Goal: Task Accomplishment & Management: Manage account settings

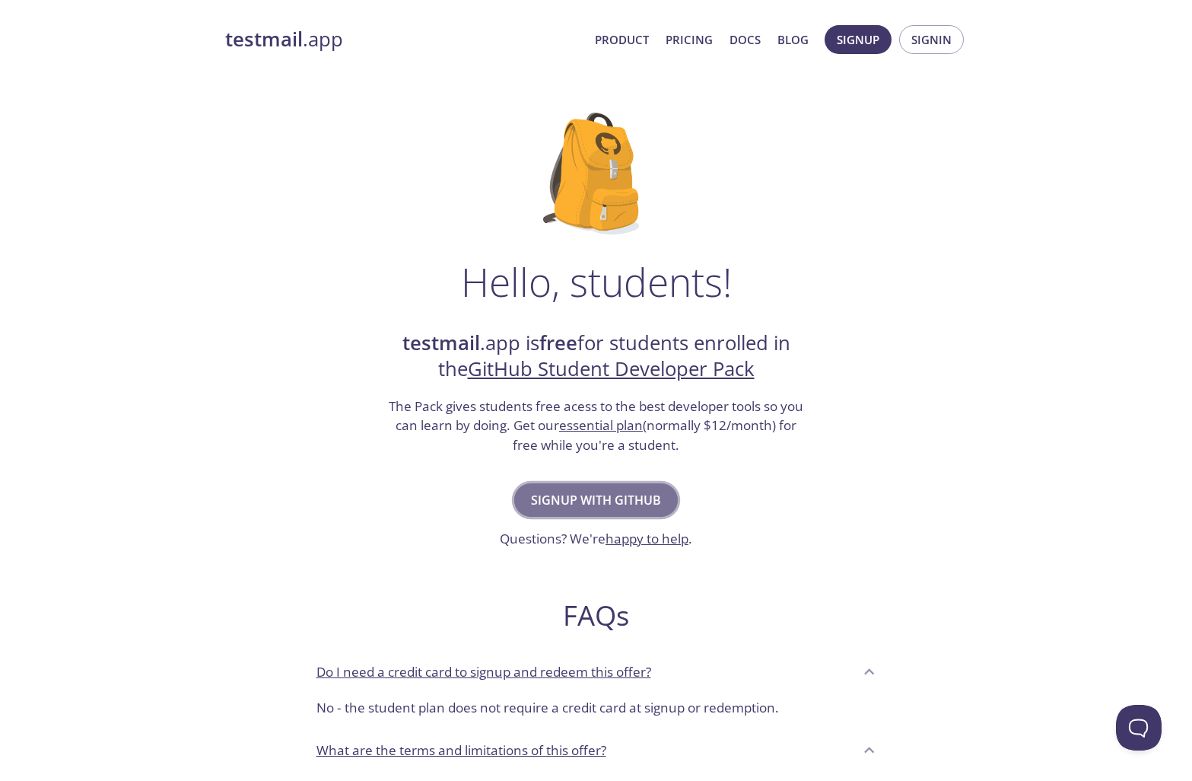
click at [628, 495] on span "Signup with GitHub" at bounding box center [596, 499] width 130 height 21
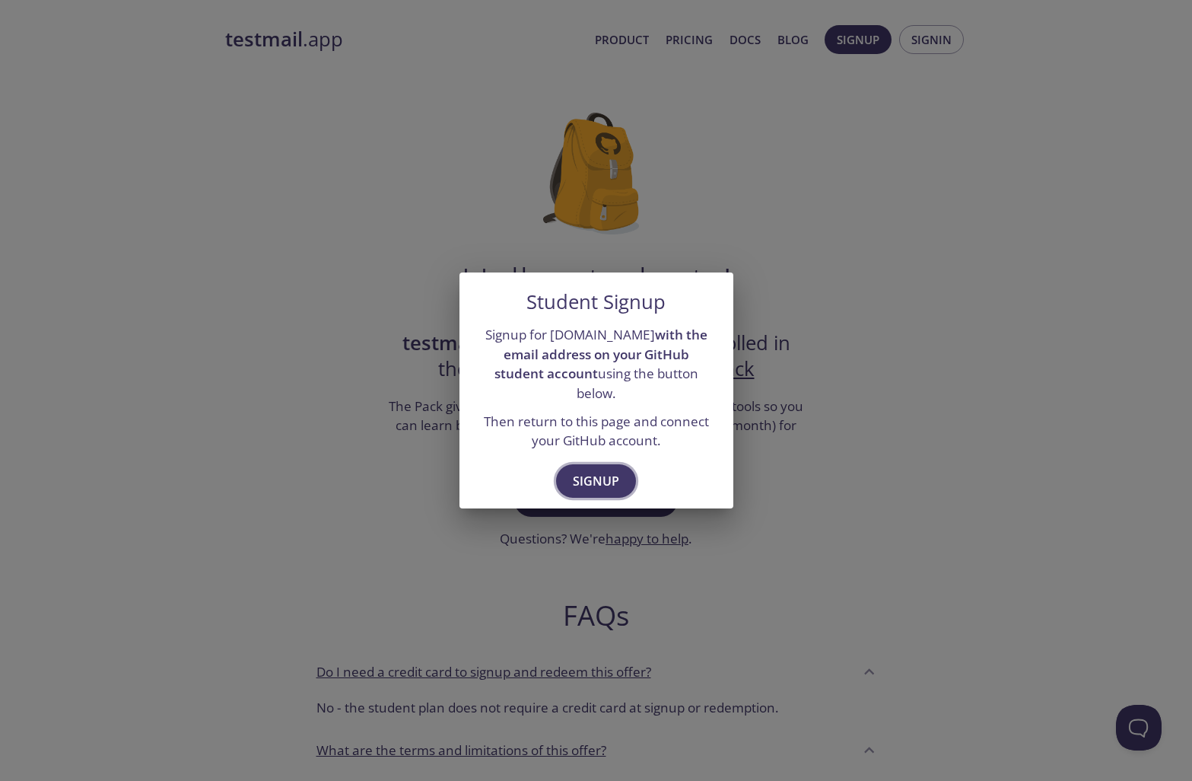
click at [612, 472] on span "Signup" at bounding box center [596, 480] width 46 height 21
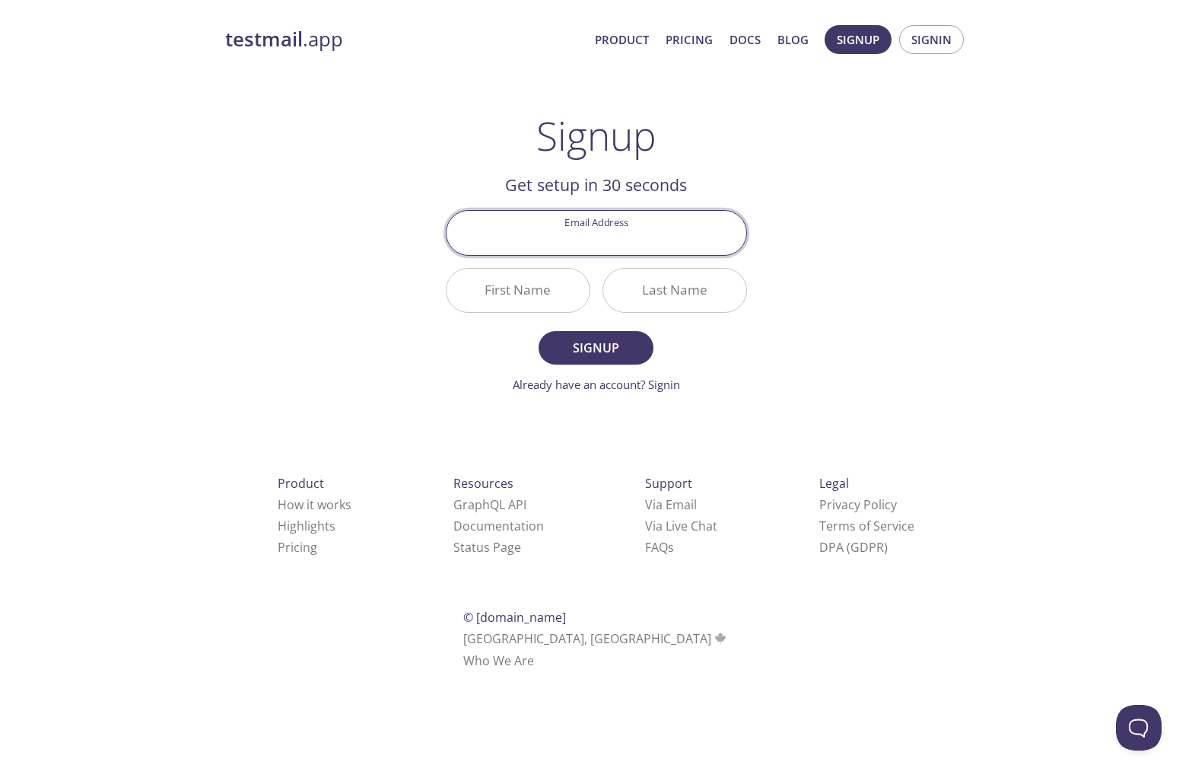
drag, startPoint x: 616, startPoint y: 228, endPoint x: 613, endPoint y: 219, distance: 9.6
click at [617, 226] on input "Email Address" at bounding box center [597, 232] width 300 height 43
click at [593, 240] on input "Email Address" at bounding box center [597, 232] width 300 height 43
type input "[EMAIL_ADDRESS][DOMAIN_NAME]"
click at [529, 277] on input "First Name" at bounding box center [518, 290] width 143 height 43
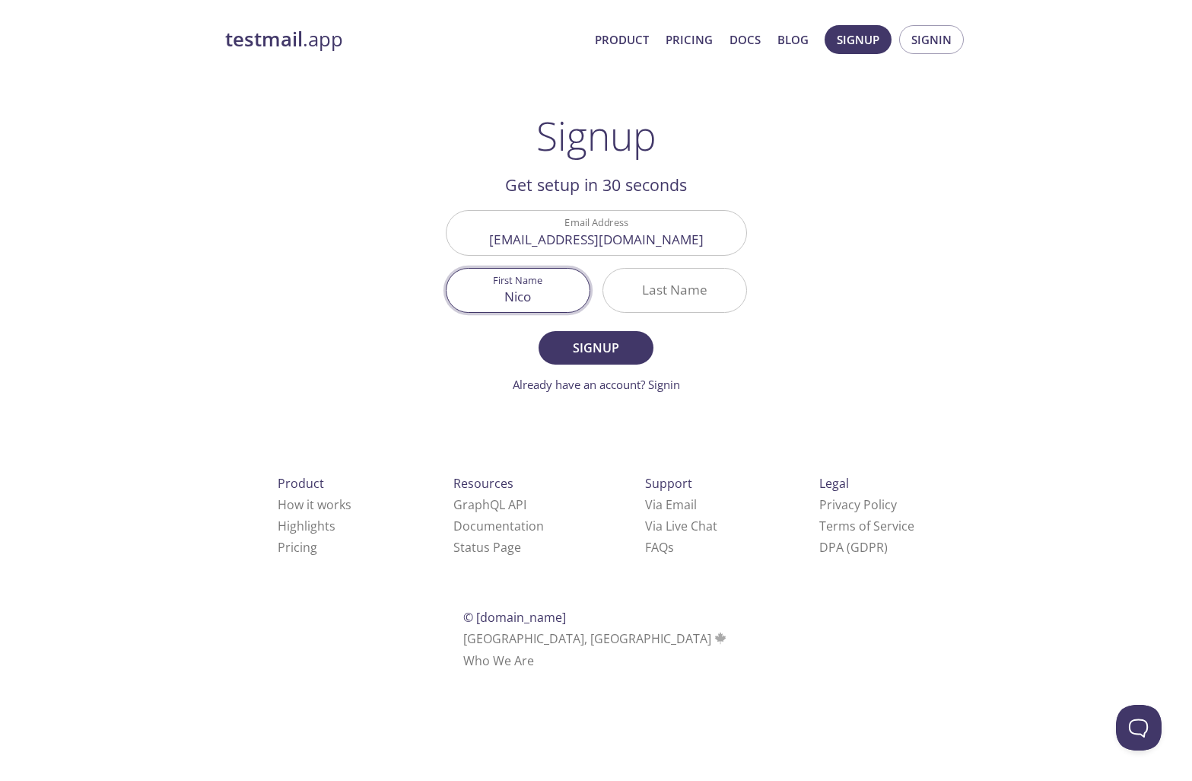
type input "Nico"
click at [654, 288] on input "Last Name" at bounding box center [674, 290] width 143 height 43
type input "[PERSON_NAME]"
click at [622, 341] on span "Signup" at bounding box center [595, 347] width 81 height 21
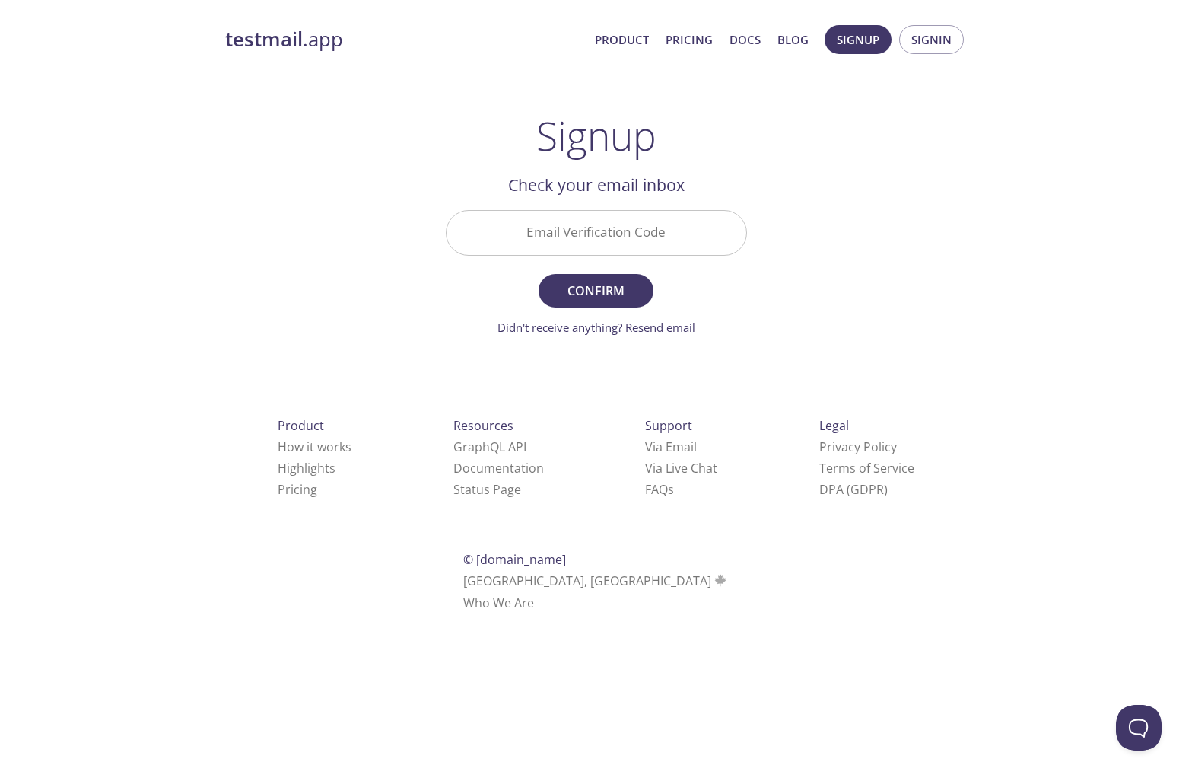
click at [601, 234] on input "Email Verification Code" at bounding box center [597, 232] width 300 height 43
click at [1001, 293] on div "testmail .app Product Pricing Docs Blog Signup Signin Signup Get setup in 30 se…" at bounding box center [596, 335] width 1192 height 641
click at [601, 231] on input "Email Verification Code" at bounding box center [597, 232] width 300 height 43
paste input "MSU4VTT"
type input "MSU4VTT"
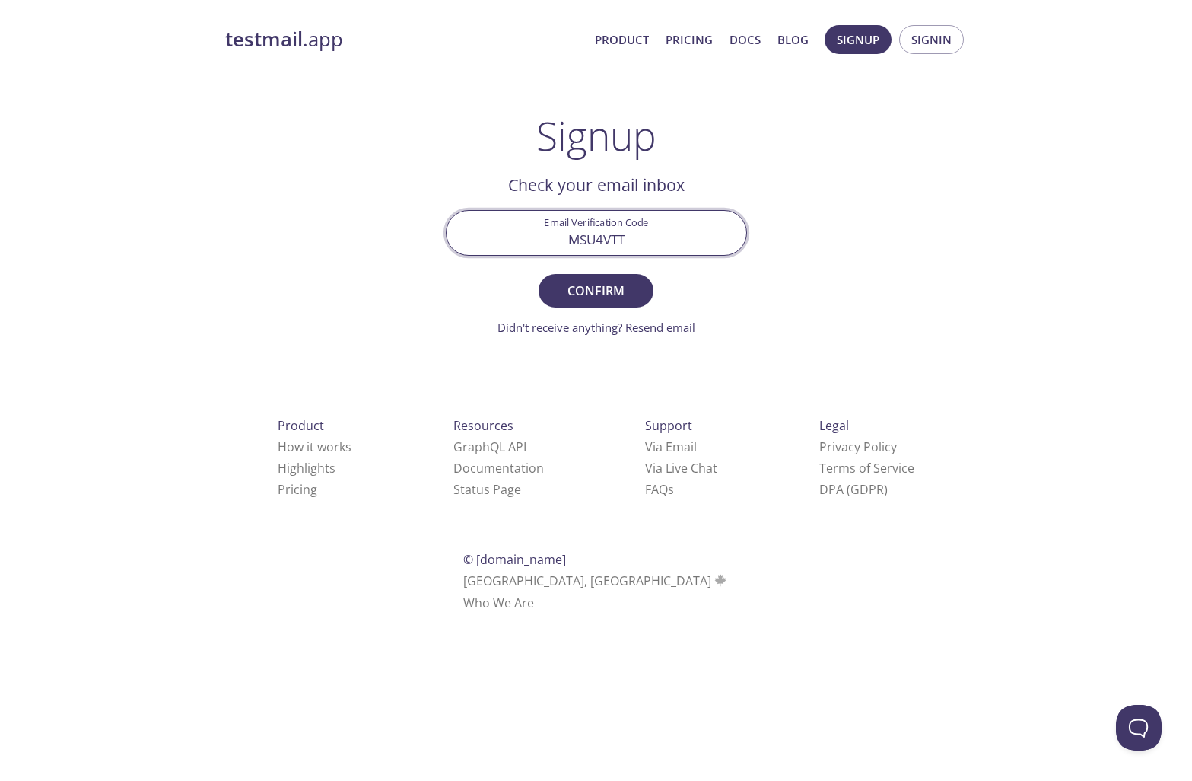
click at [539, 274] on button "Confirm" at bounding box center [596, 290] width 114 height 33
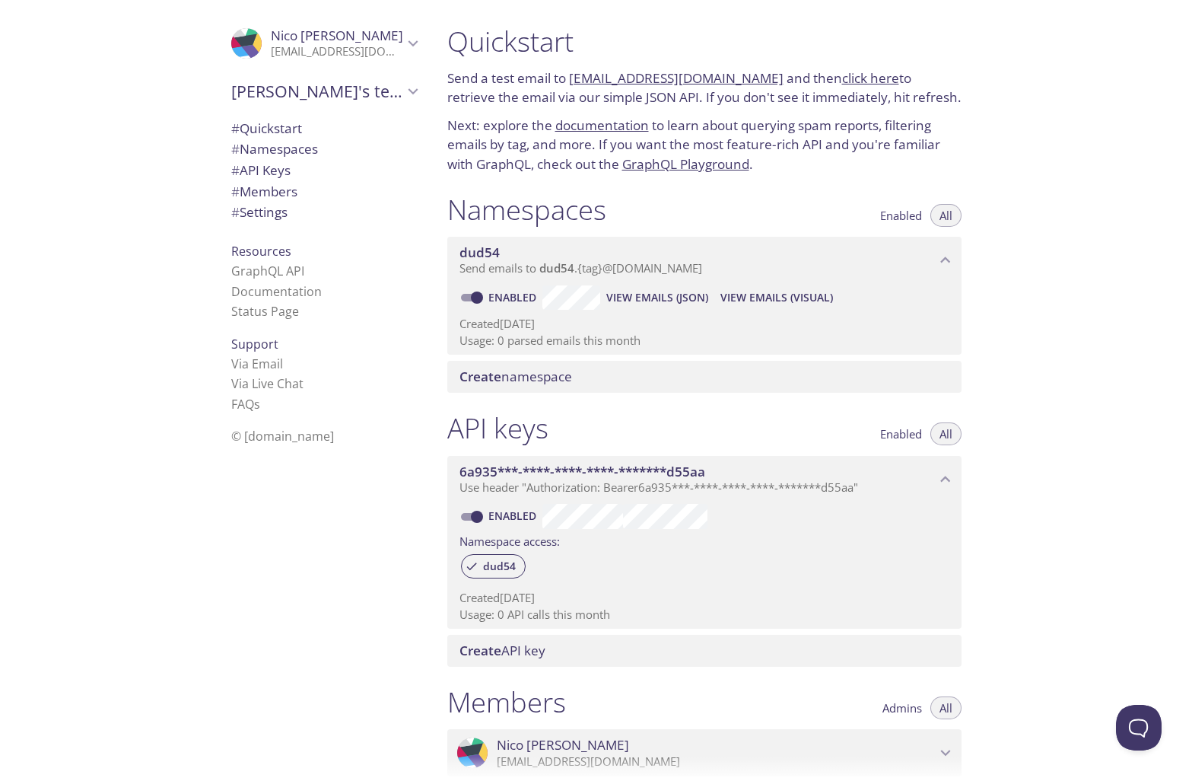
click at [277, 43] on span "[PERSON_NAME]" at bounding box center [337, 35] width 132 height 17
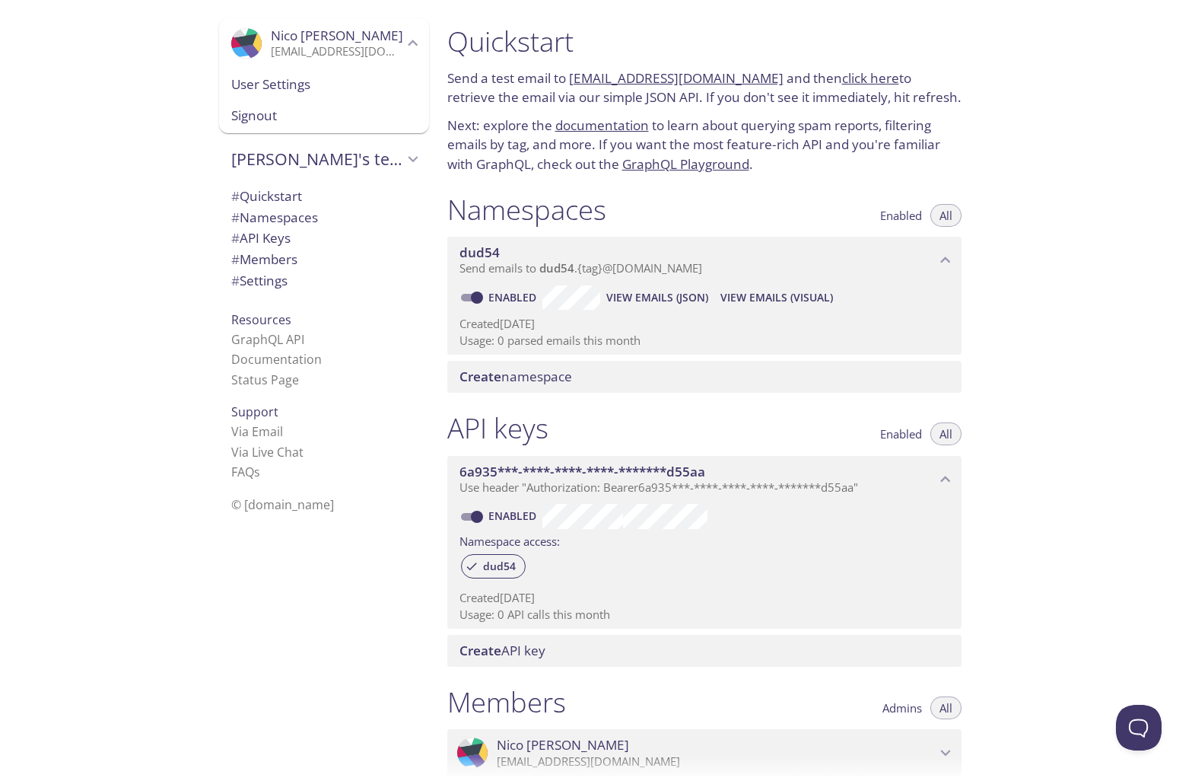
click at [256, 82] on span "User Settings" at bounding box center [324, 85] width 186 height 20
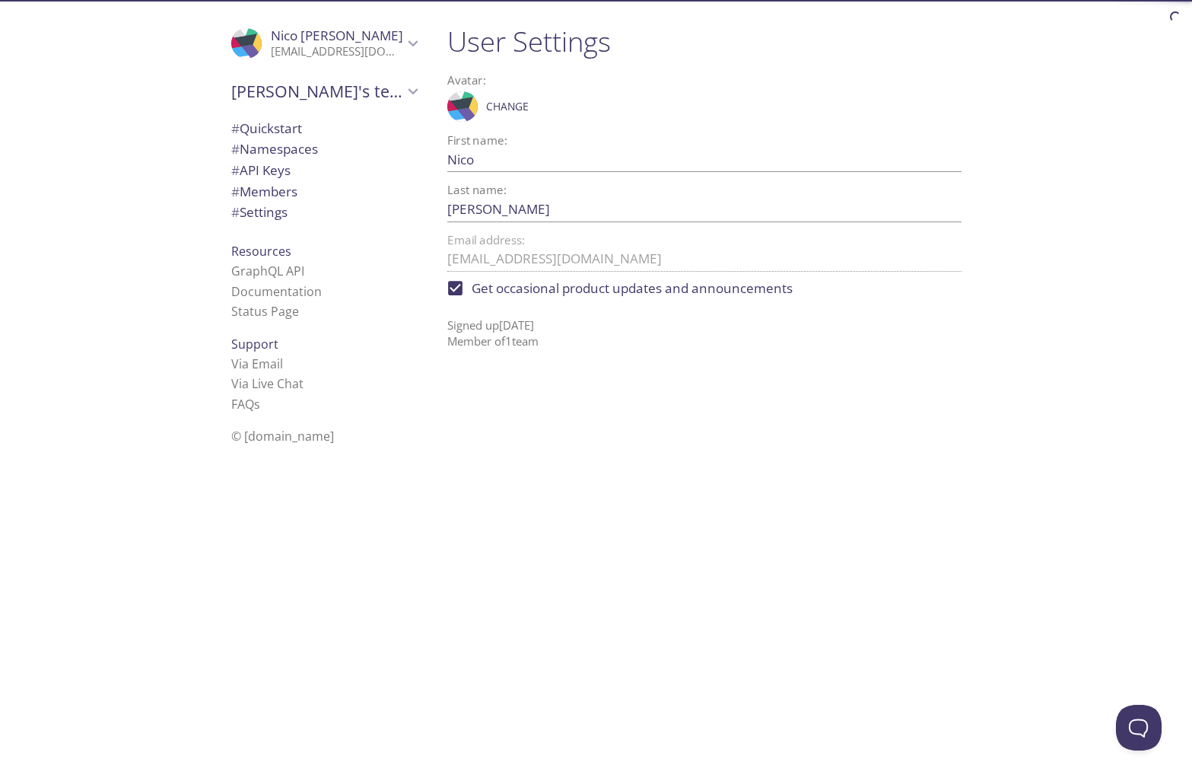
click at [459, 107] on icon at bounding box center [455, 104] width 34 height 14
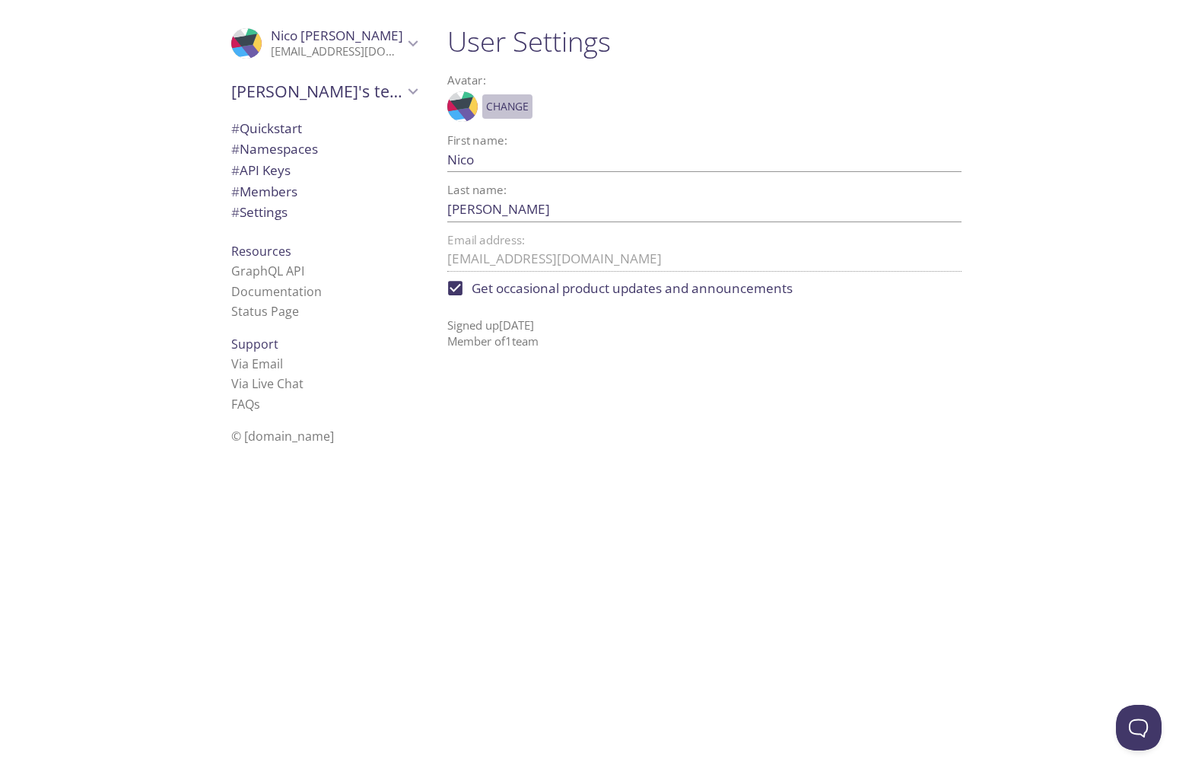
click at [507, 106] on span "Change" at bounding box center [507, 106] width 43 height 18
click at [502, 102] on span "Change" at bounding box center [507, 106] width 43 height 18
click at [498, 103] on span "Change" at bounding box center [507, 106] width 43 height 18
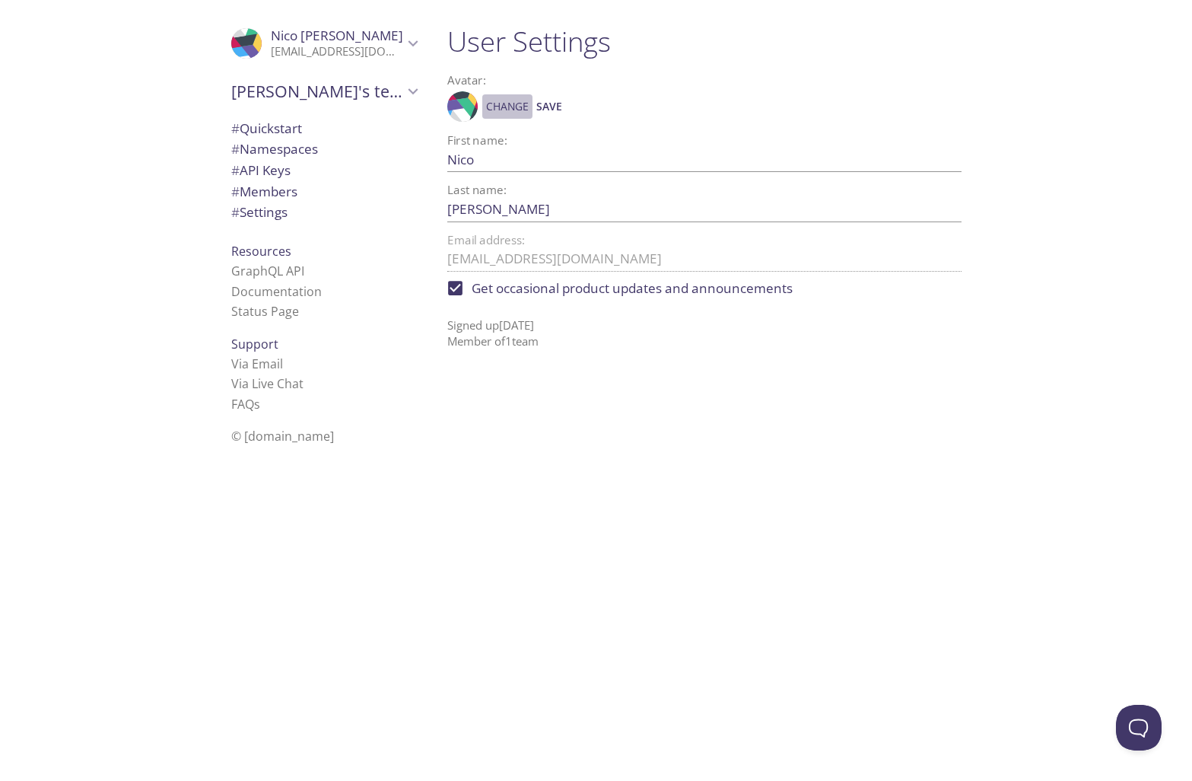
click at [498, 103] on span "Change" at bounding box center [507, 106] width 43 height 18
click at [497, 103] on span "Change" at bounding box center [507, 106] width 43 height 18
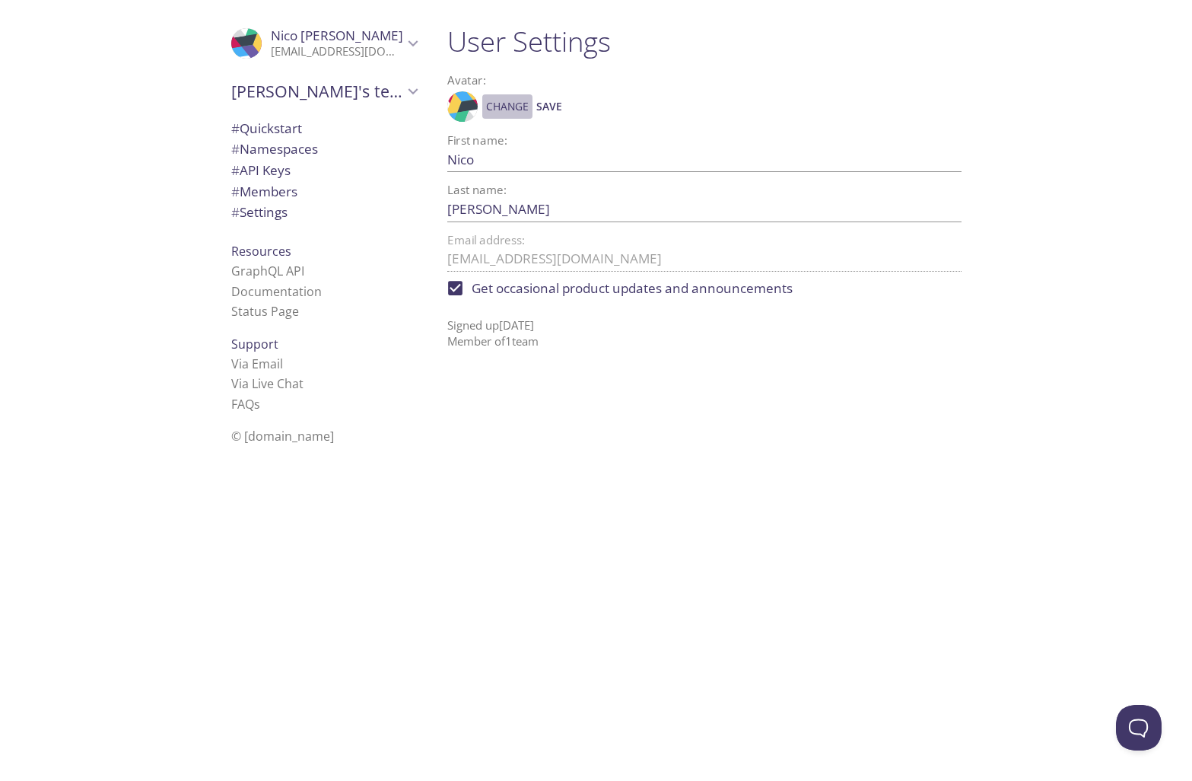
click at [490, 103] on span "Change" at bounding box center [507, 106] width 43 height 18
click at [460, 100] on icon at bounding box center [450, 140] width 33 height 106
click at [494, 100] on span "Change" at bounding box center [507, 106] width 43 height 18
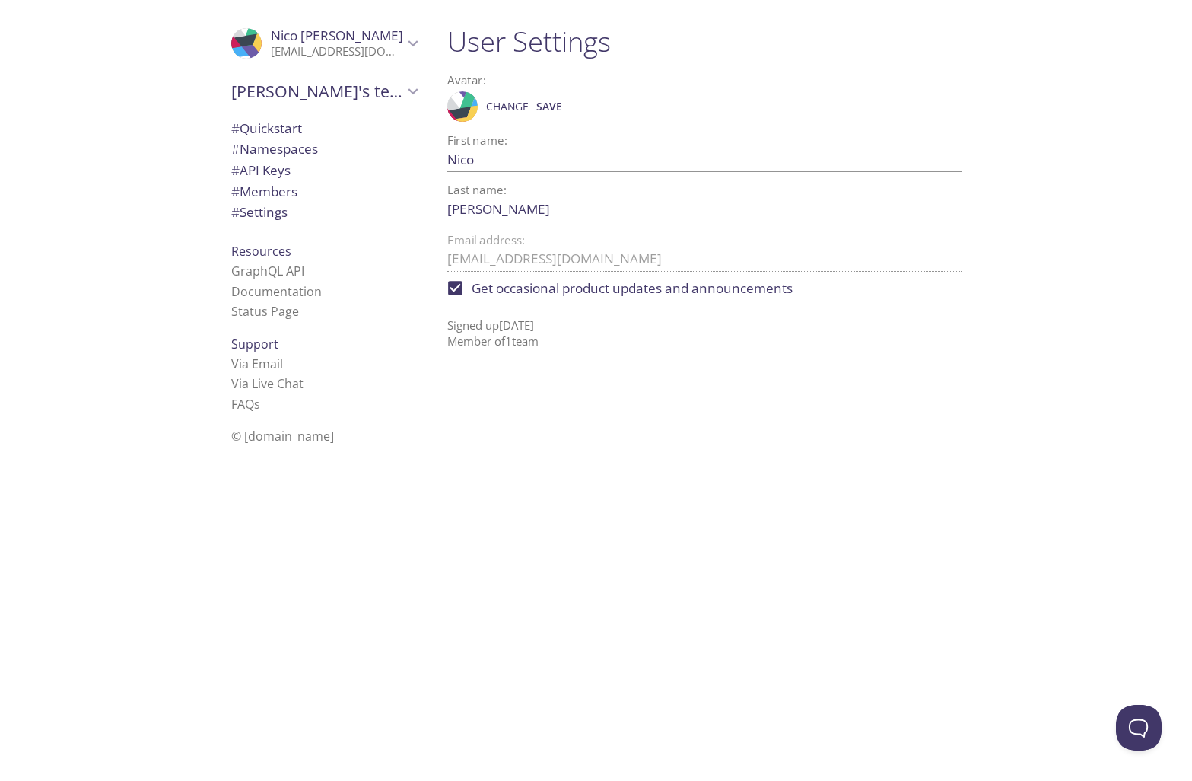
click at [494, 100] on span "Change" at bounding box center [507, 106] width 43 height 18
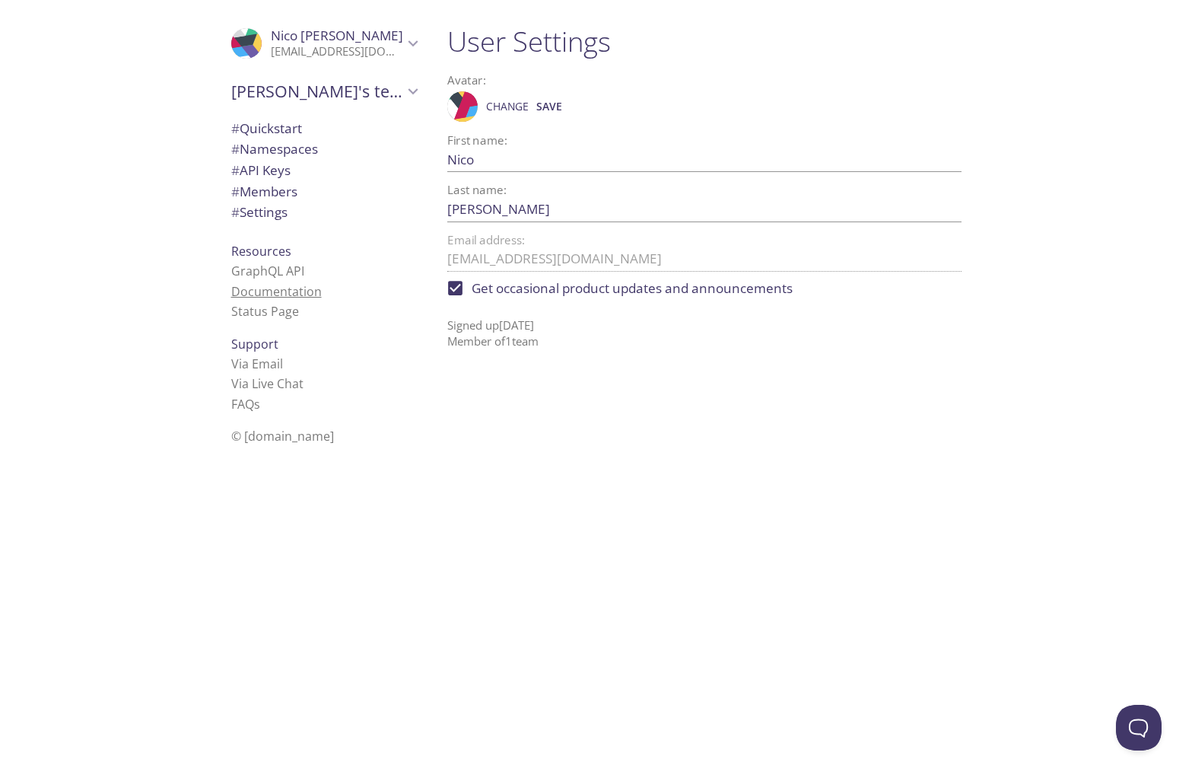
click at [306, 285] on link "Documentation" at bounding box center [276, 291] width 91 height 17
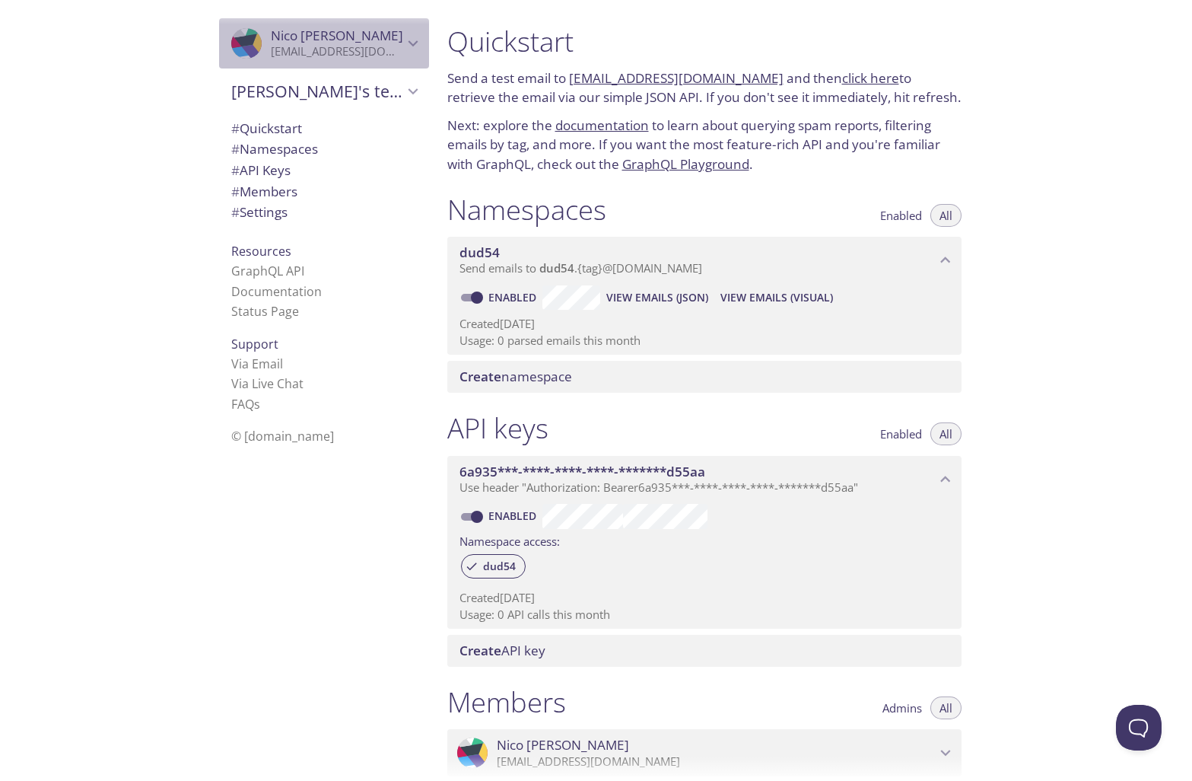
click at [253, 42] on icon "Nico Rossi" at bounding box center [239, 40] width 34 height 14
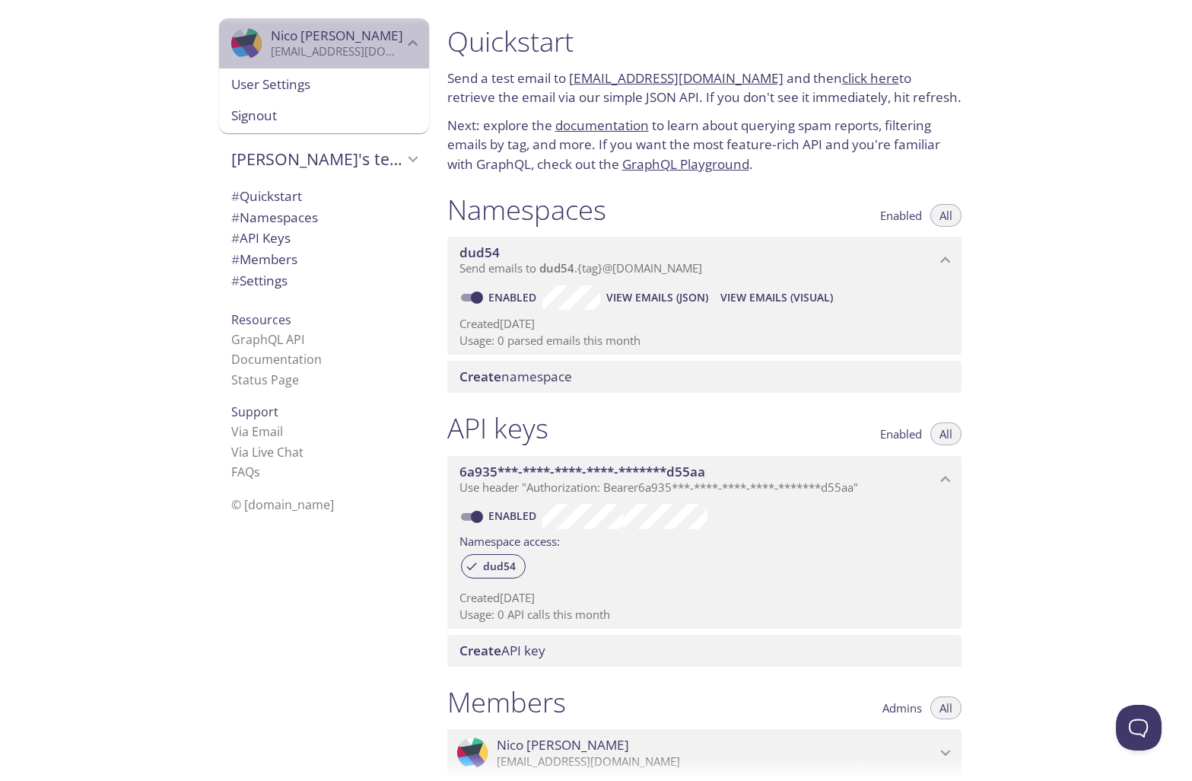
click at [247, 38] on icon "Nico Rossi" at bounding box center [239, 40] width 34 height 14
